Goal: Use online tool/utility: Utilize a website feature to perform a specific function

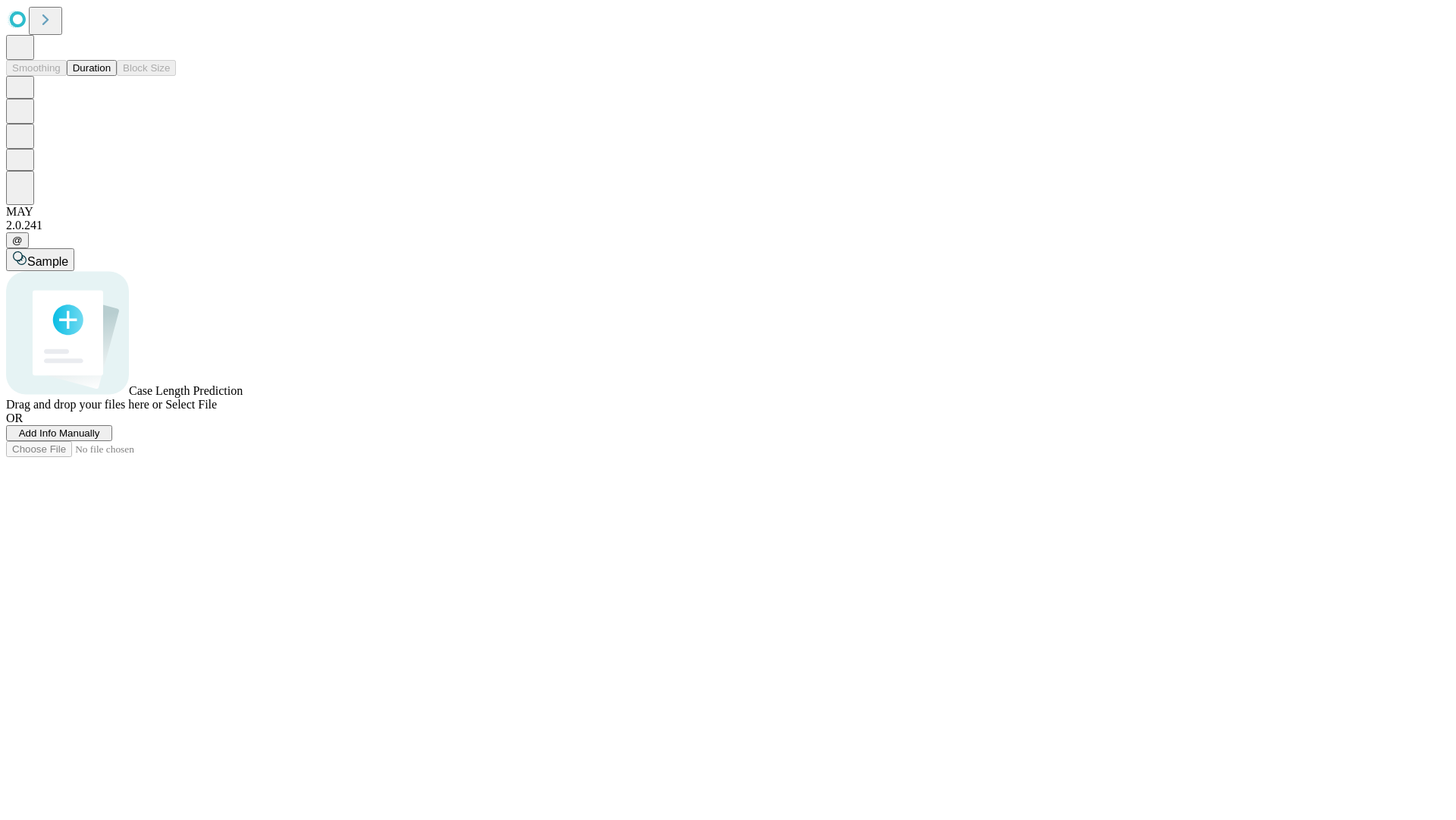
click at [217, 410] on span "Select File" at bounding box center [191, 404] width 51 height 13
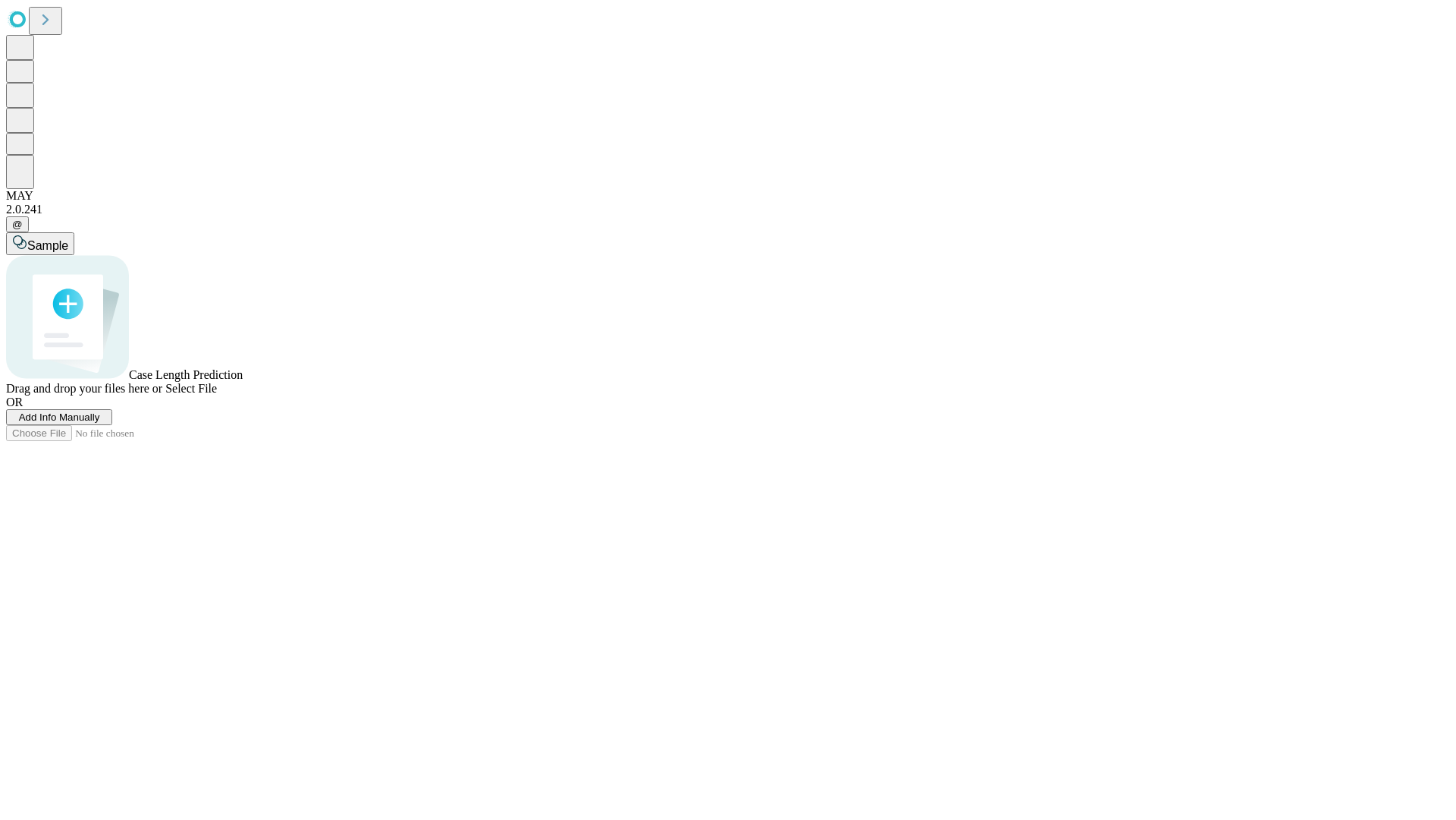
click at [217, 395] on span "Select File" at bounding box center [191, 388] width 51 height 13
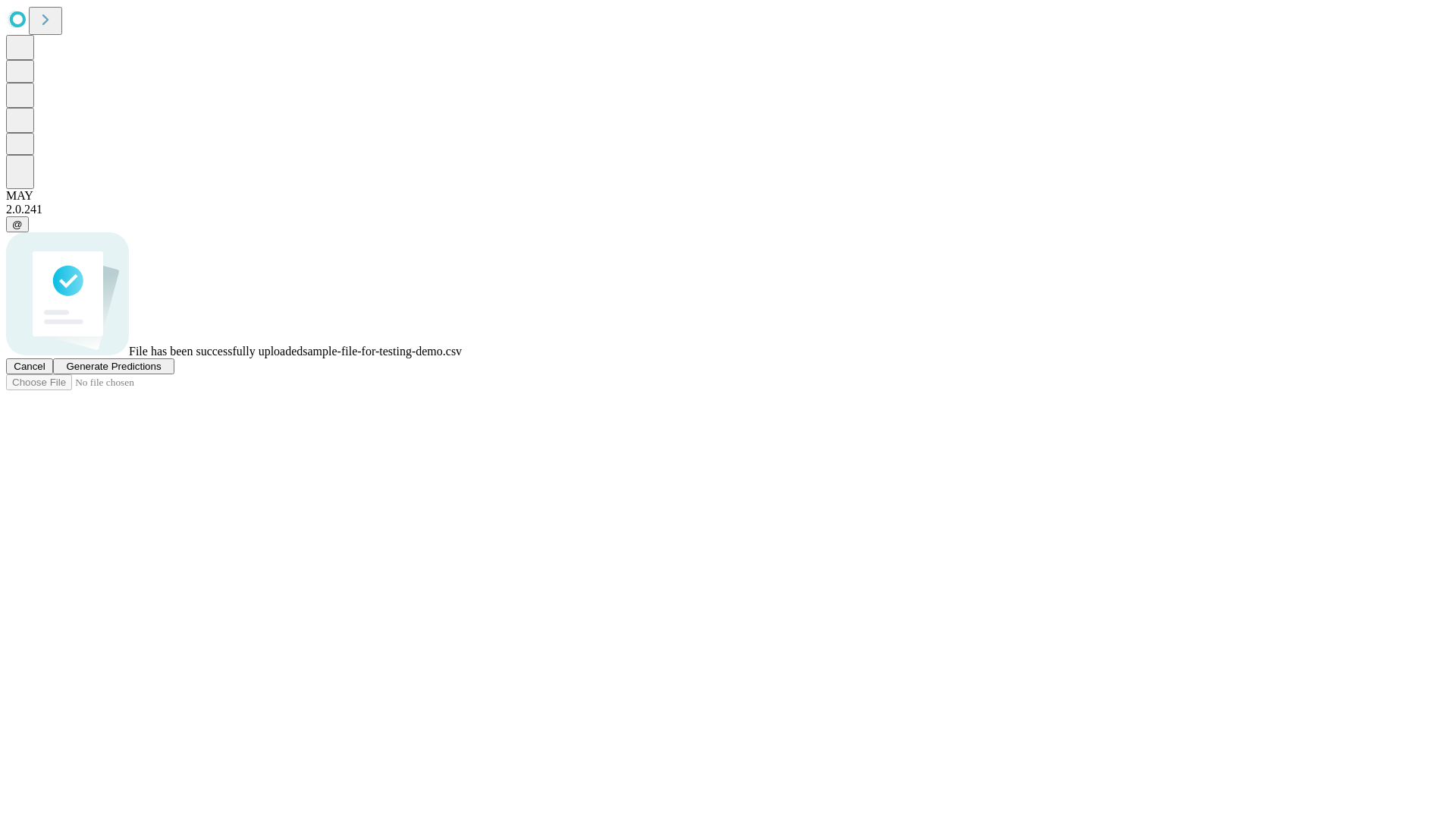
click at [161, 372] on span "Generate Predictions" at bounding box center [113, 366] width 95 height 12
